Goal: Find specific page/section: Find specific page/section

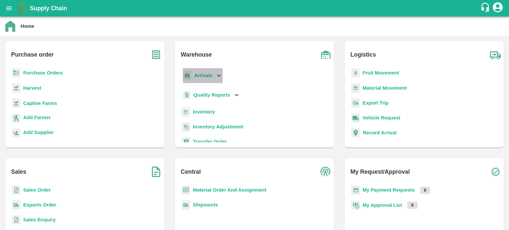
click at [215, 78] on icon at bounding box center [218, 75] width 7 height 7
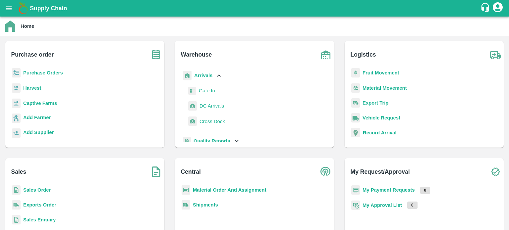
click at [214, 108] on span "DC Arrivals" at bounding box center [212, 105] width 25 height 7
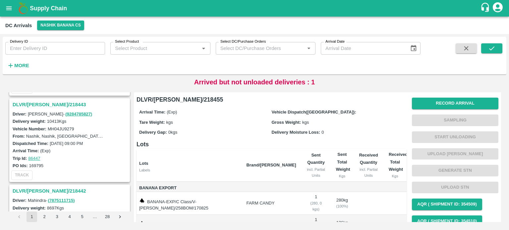
scroll to position [329, 0]
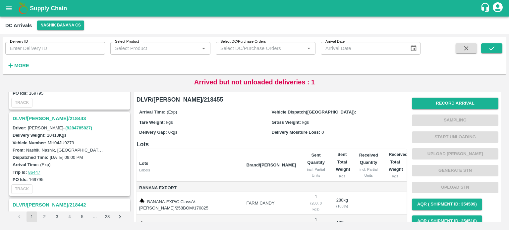
click at [34, 114] on h3 "DLVR/[PERSON_NAME]/218443" at bounding box center [71, 118] width 116 height 9
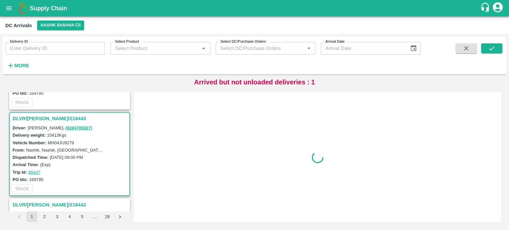
scroll to position [347, 0]
